Goal: Book appointment/travel/reservation

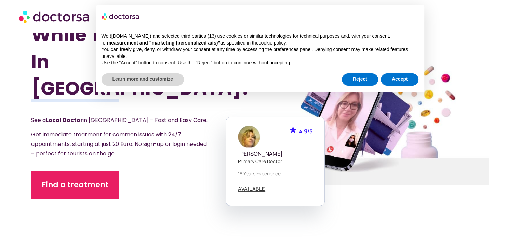
scroll to position [38, 0]
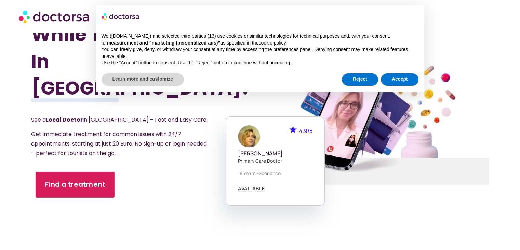
click at [98, 179] on span "Find a treatment" at bounding box center [75, 184] width 60 height 10
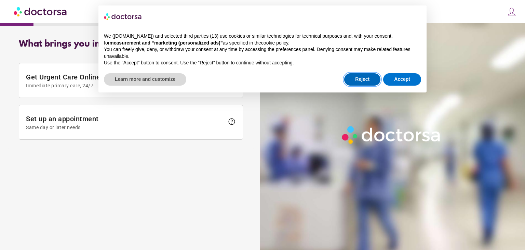
click at [362, 82] on button "Reject" at bounding box center [362, 79] width 36 height 12
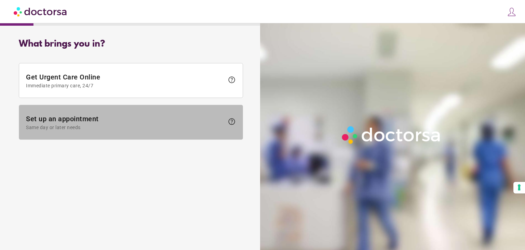
click at [147, 121] on span "Set up an appointment Same day or later needs" at bounding box center [125, 122] width 198 height 15
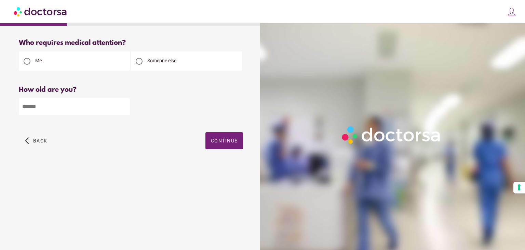
click at [106, 104] on input "number" at bounding box center [74, 106] width 111 height 17
type input "**"
click at [221, 138] on span "Continue" at bounding box center [224, 140] width 27 height 5
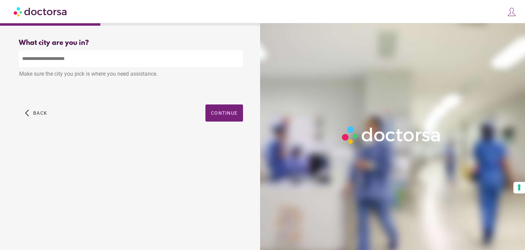
click at [128, 62] on input "text" at bounding box center [131, 58] width 224 height 17
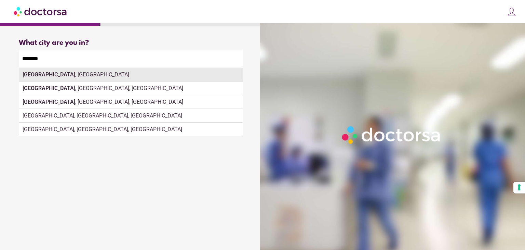
click at [144, 75] on div "Brussels , Belgium" at bounding box center [131, 75] width 224 height 14
type input "**********"
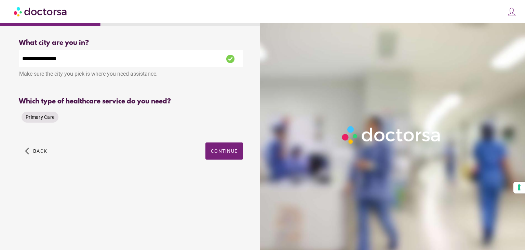
click at [51, 115] on span "Primary Care" at bounding box center [40, 116] width 29 height 5
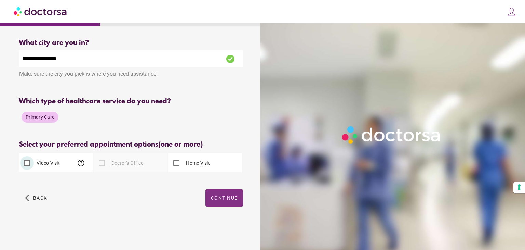
click at [220, 200] on span "Continue" at bounding box center [224, 197] width 27 height 5
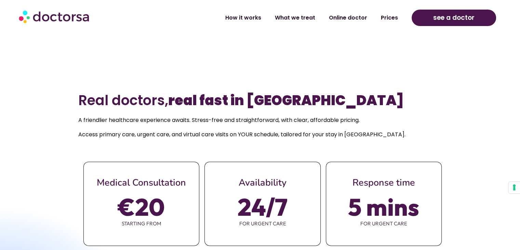
scroll to position [250, 0]
